Goal: Find contact information: Find contact information

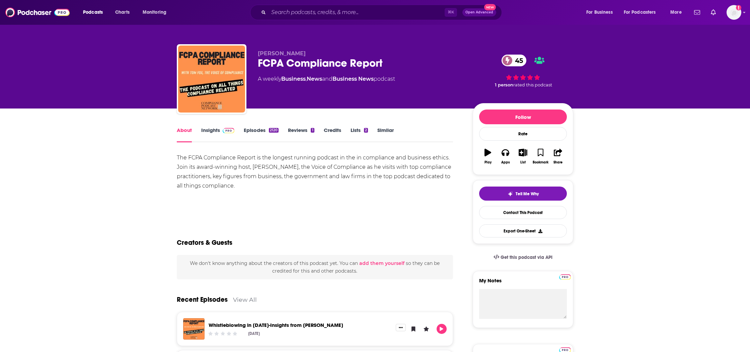
scroll to position [63, 0]
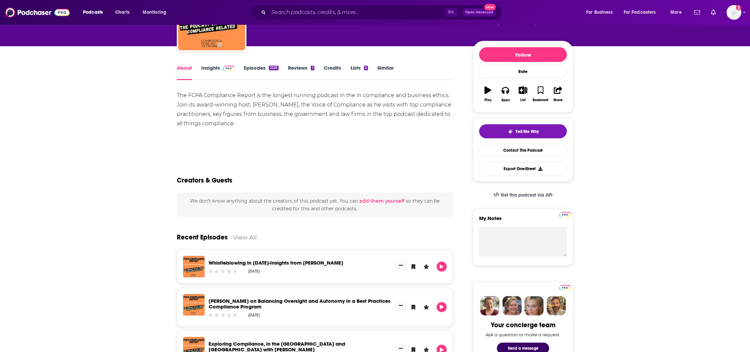
click at [213, 70] on link "Insights" at bounding box center [217, 72] width 33 height 15
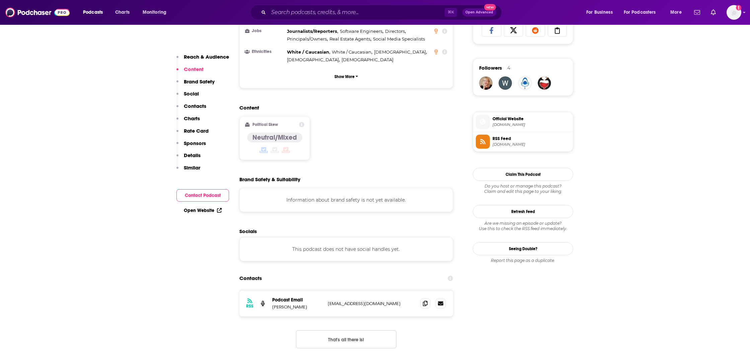
scroll to position [461, 0]
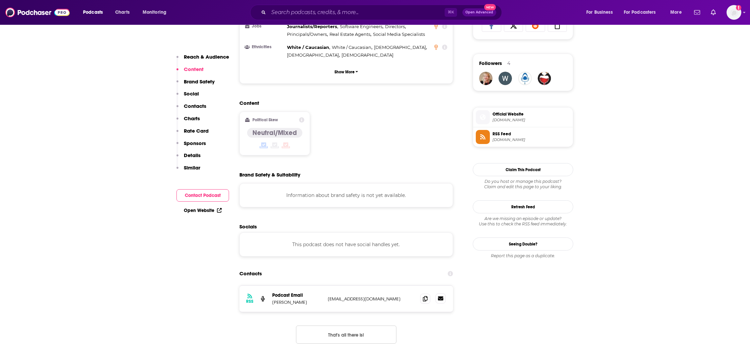
click at [441, 296] on icon at bounding box center [440, 298] width 5 height 4
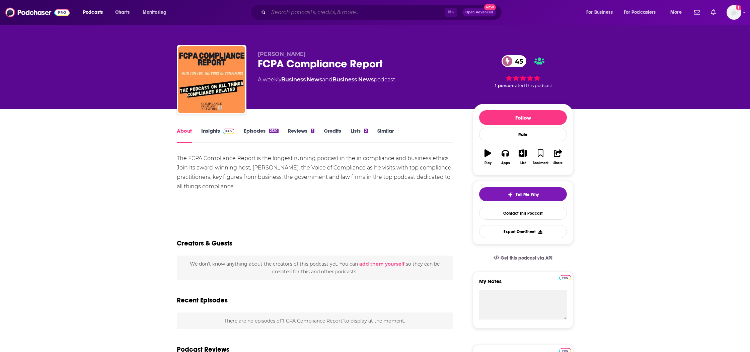
click at [317, 11] on input "Search podcasts, credits, & more..." at bounding box center [357, 12] width 176 height 11
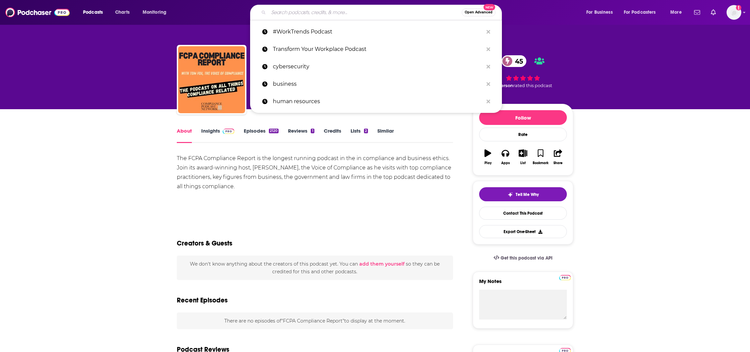
paste input "Compliance Perspectives"
type input "Compliance Perspectives"
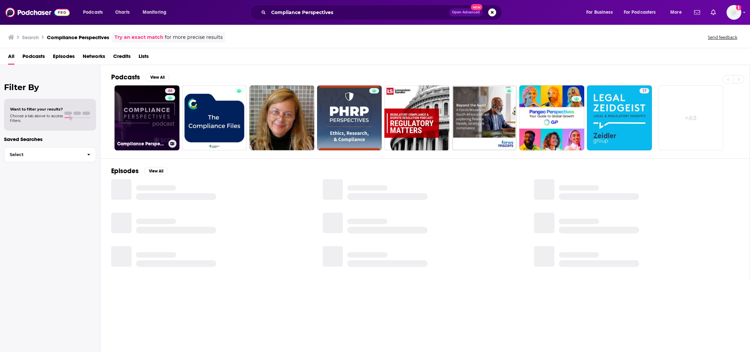
click at [148, 110] on link "46 Compliance Perspectives" at bounding box center [147, 117] width 65 height 65
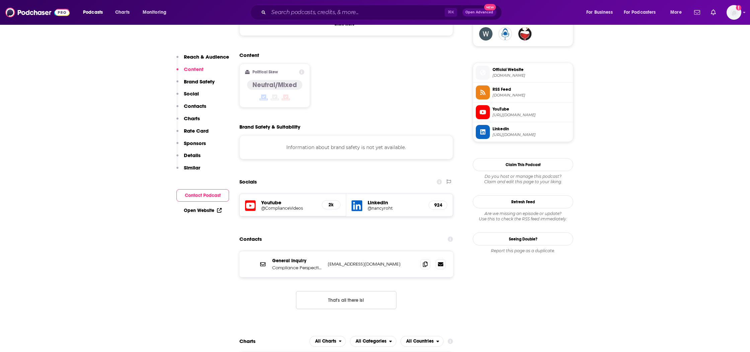
scroll to position [517, 0]
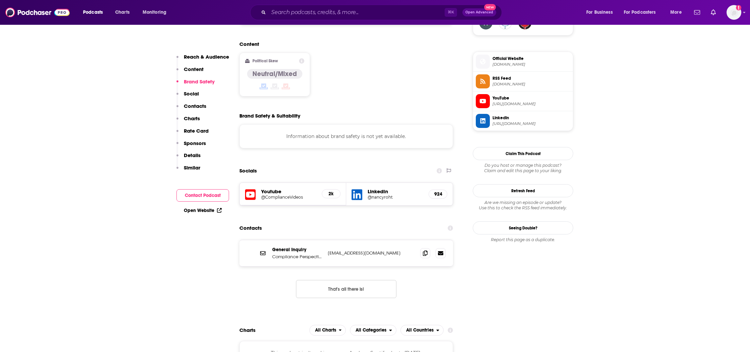
click at [290, 195] on h5 "@ComplianceVideos" at bounding box center [288, 197] width 55 height 5
click at [348, 250] on p "[EMAIL_ADDRESS][DOMAIN_NAME]" at bounding box center [371, 253] width 87 height 6
click at [441, 251] on icon at bounding box center [440, 253] width 5 height 4
